Goal: Task Accomplishment & Management: Use online tool/utility

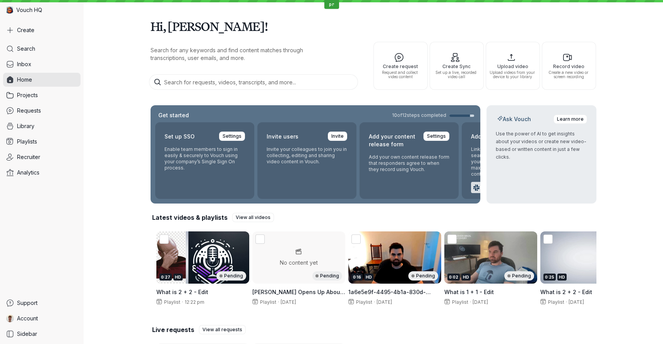
scroll to position [103, 0]
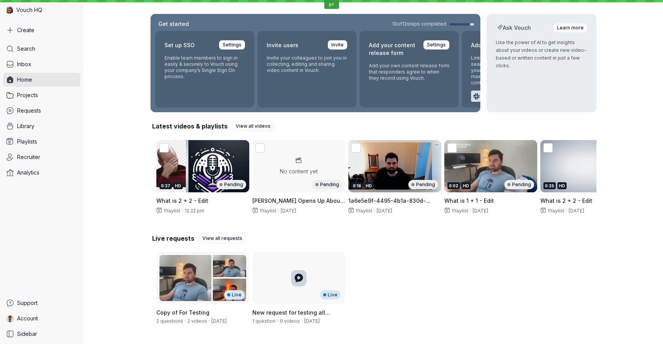
click at [397, 157] on div "0:16 HD Pending" at bounding box center [390, 166] width 84 height 52
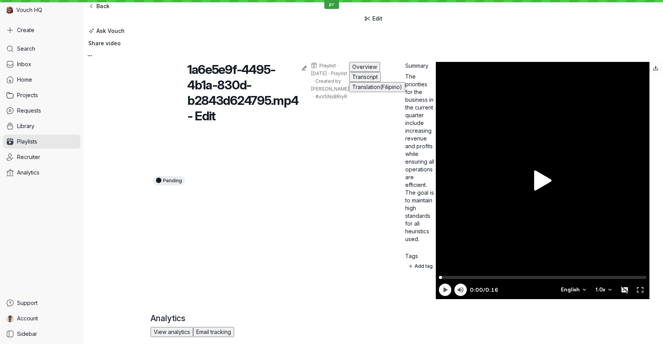
click at [382, 15] on span "Edit" at bounding box center [377, 19] width 10 height 8
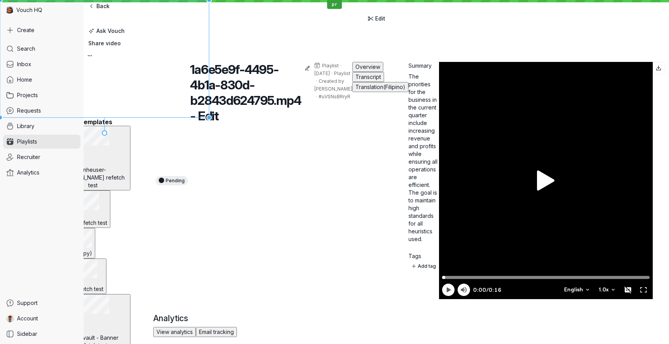
scroll to position [857, 0]
type input "[PERSON_NAME] Side By Side"
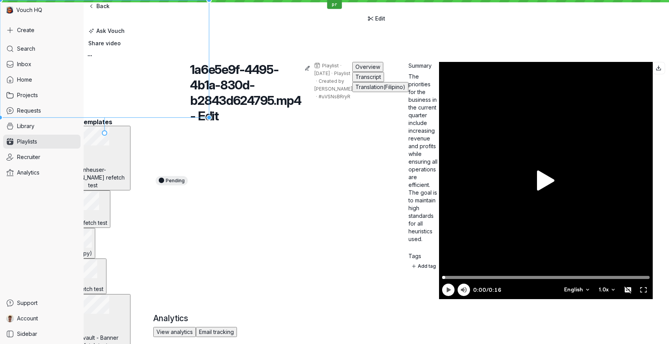
scroll to position [2393, 0]
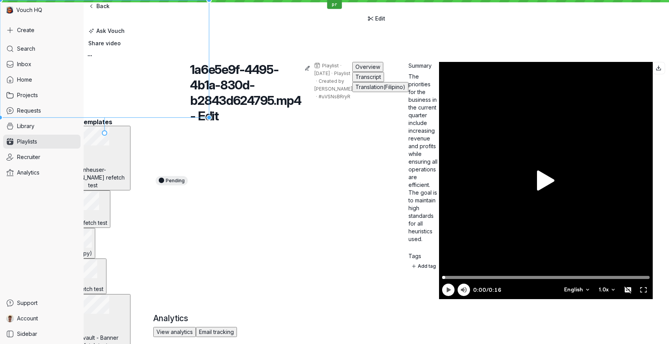
scroll to position [3916, 0]
type input "Vouch Demo - Framed"
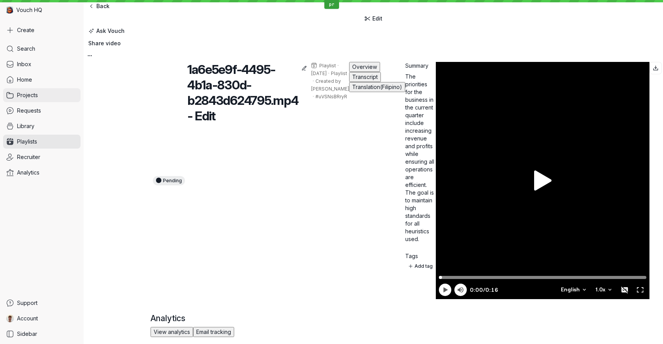
click at [38, 95] on link "Projects" at bounding box center [41, 95] width 77 height 14
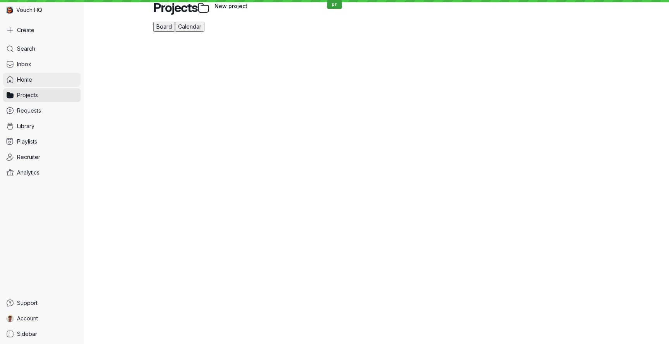
click at [34, 80] on link "Home" at bounding box center [41, 80] width 77 height 14
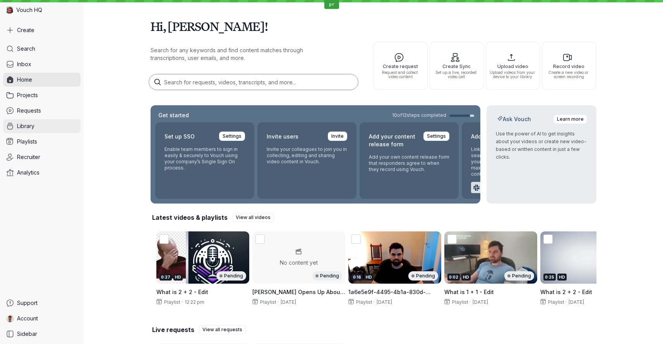
click at [35, 128] on link "Library" at bounding box center [41, 126] width 77 height 14
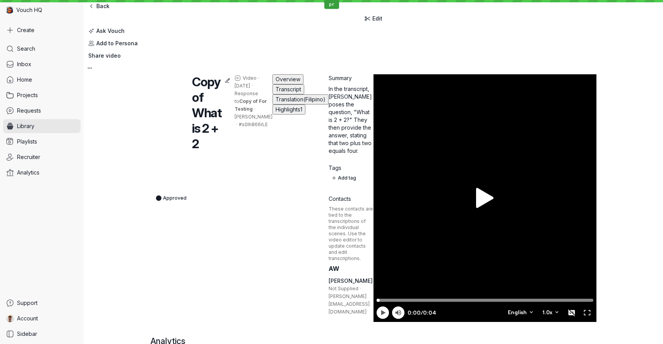
click at [382, 15] on span "Edit" at bounding box center [377, 19] width 10 height 8
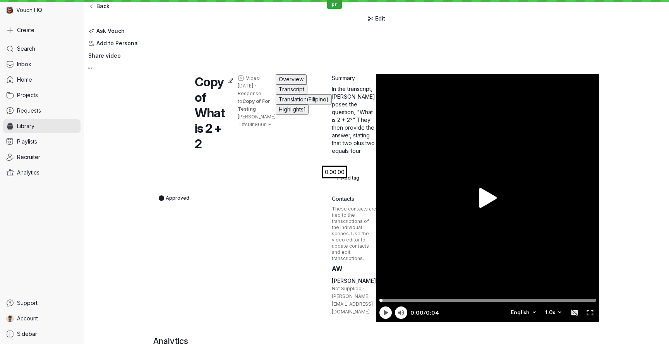
drag, startPoint x: 104, startPoint y: 60, endPoint x: 36, endPoint y: 56, distance: 68.7
drag, startPoint x: 105, startPoint y: 59, endPoint x: 38, endPoint y: 55, distance: 67.1
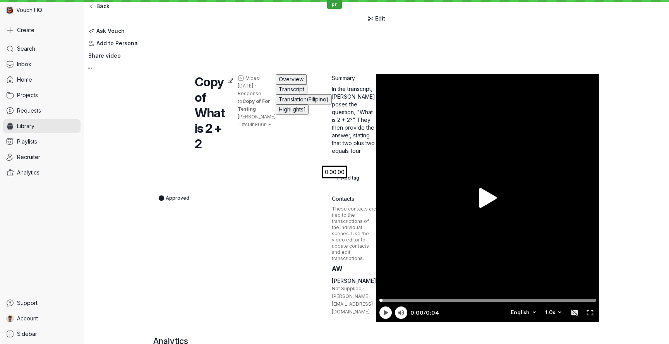
copy p "Choose a default template for the Playlink and other video sharing options."
